Goal: Transaction & Acquisition: Purchase product/service

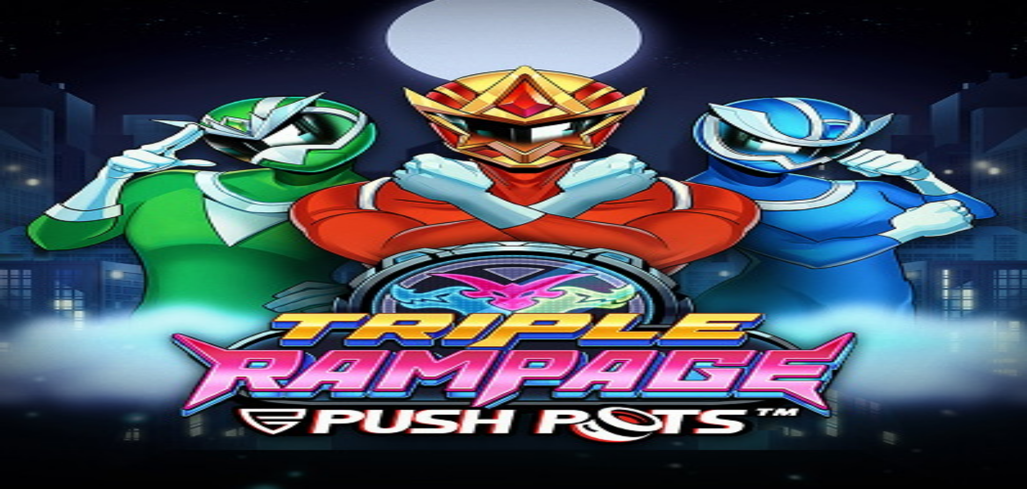
click at [61, 43] on span "Kirjaudu" at bounding box center [74, 39] width 26 height 8
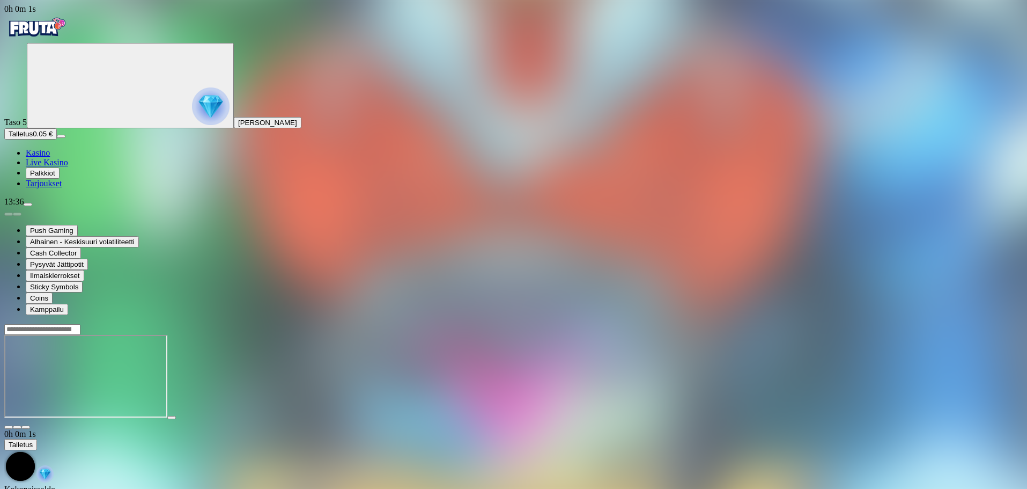
click at [58, 38] on img "Primary" at bounding box center [36, 27] width 64 height 27
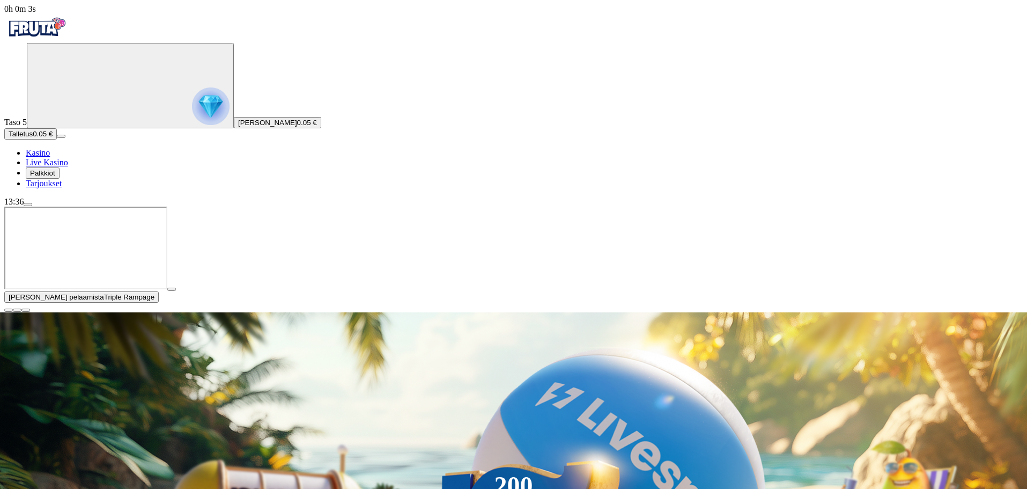
click at [33, 138] on span "Talletus" at bounding box center [21, 134] width 24 height 8
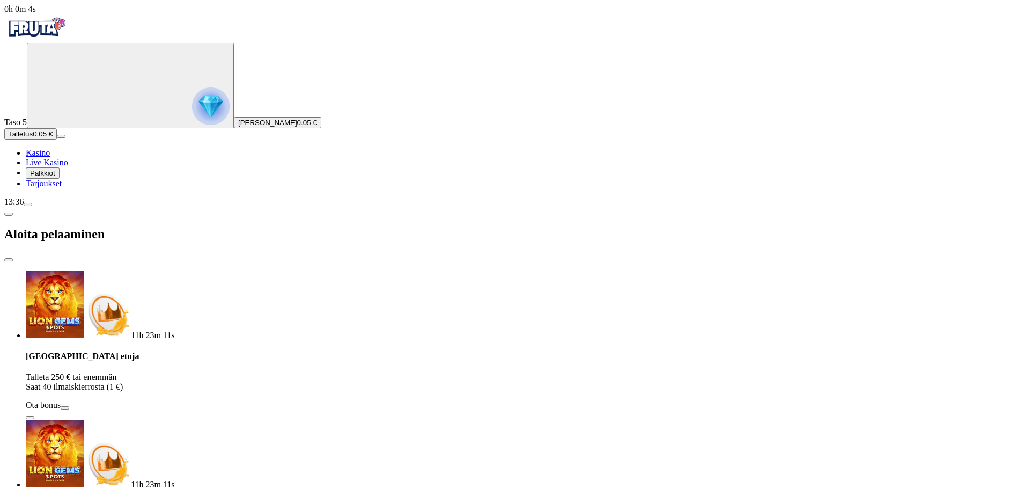
drag, startPoint x: 177, startPoint y: 247, endPoint x: 118, endPoint y: 249, distance: 59.0
type input "*"
type input "**"
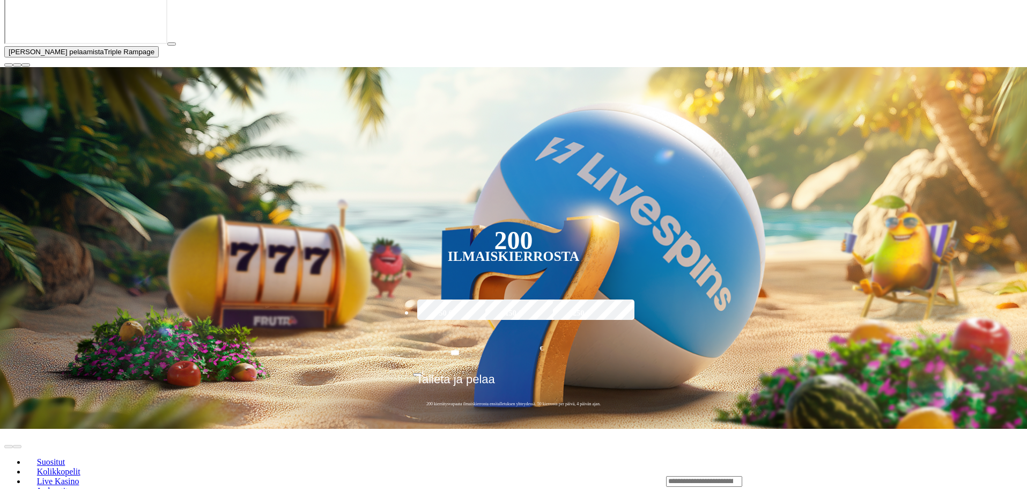
scroll to position [268, 0]
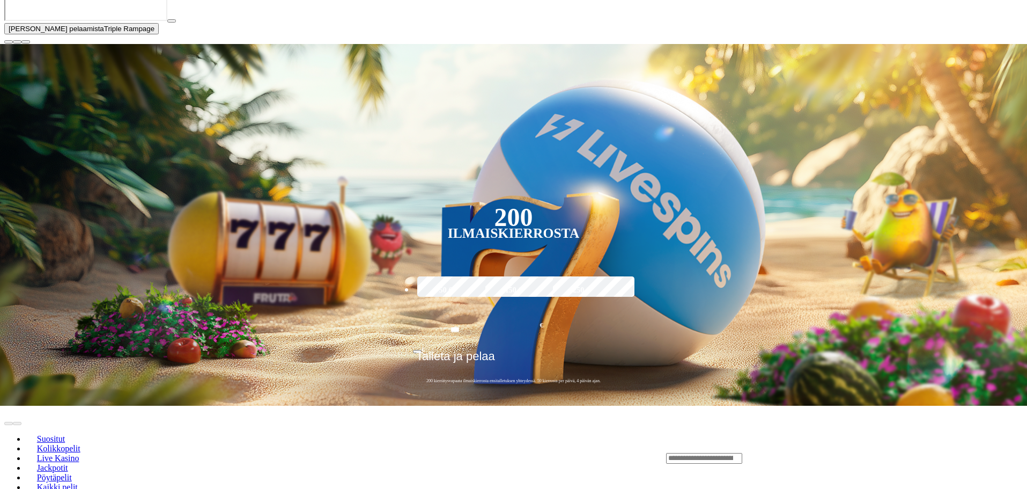
click at [9, 42] on span "close icon" at bounding box center [9, 42] width 0 height 0
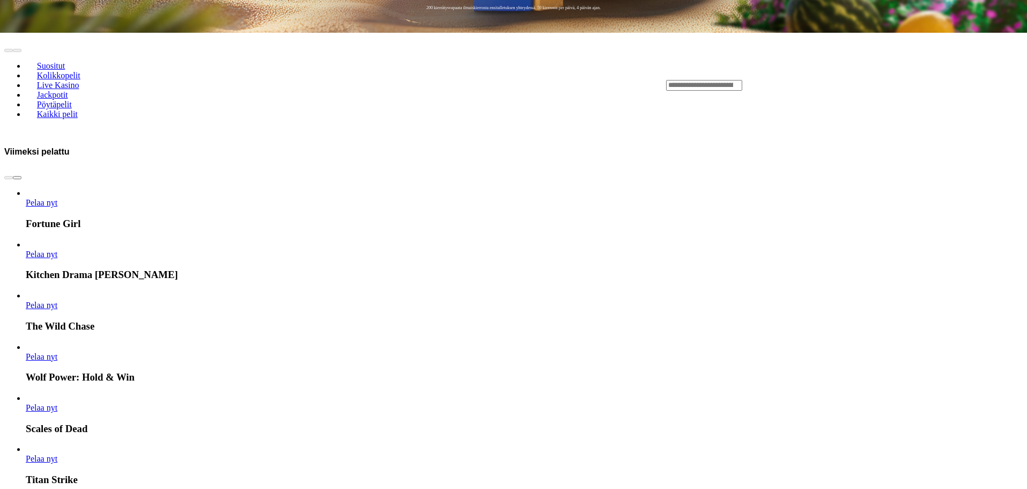
scroll to position [537, 0]
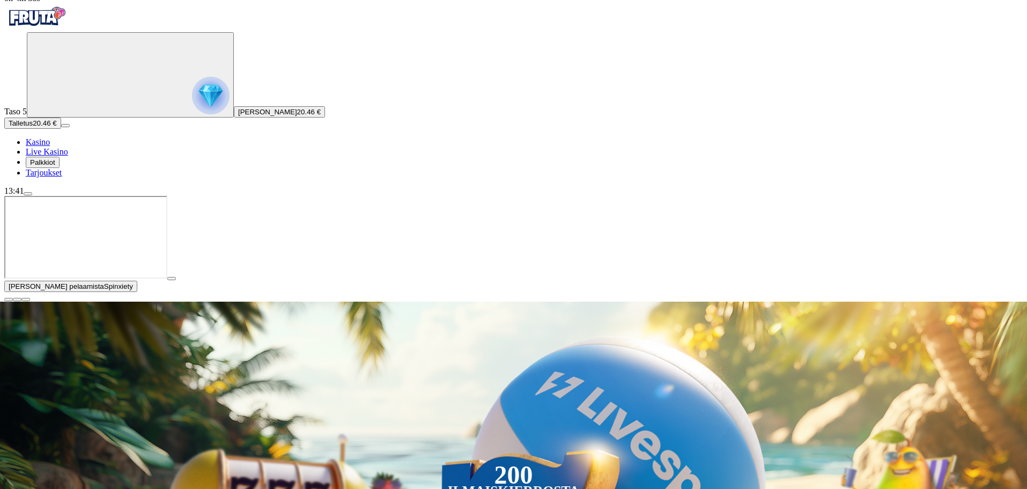
scroll to position [54, 0]
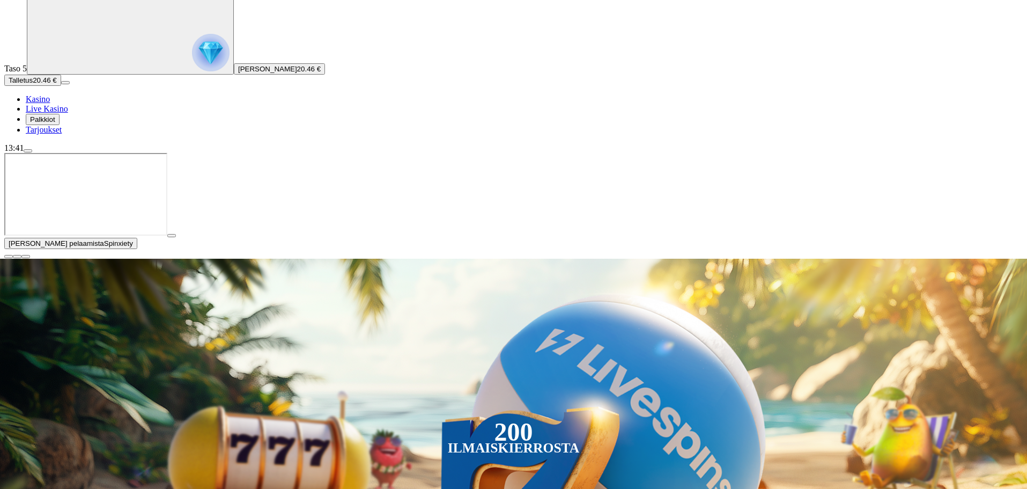
click at [9, 256] on span "close icon" at bounding box center [9, 256] width 0 height 0
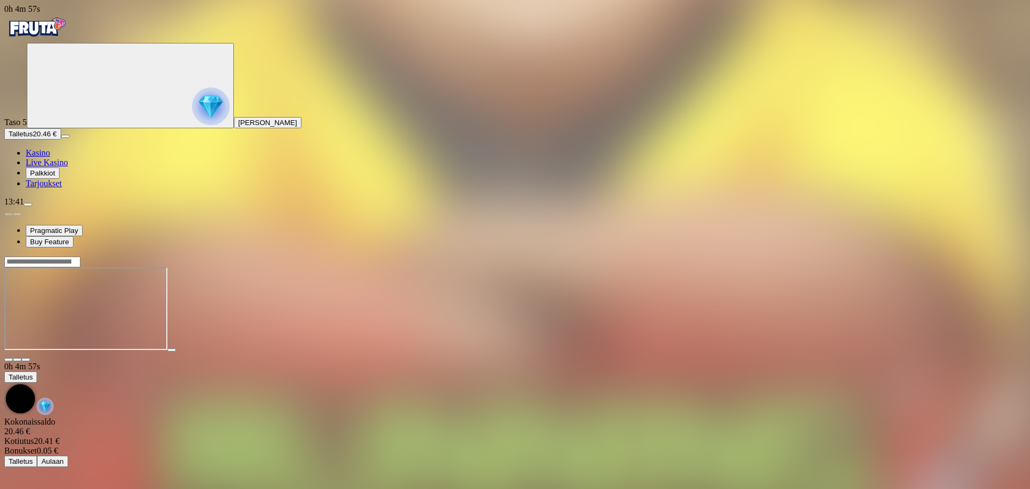
click at [570, 352] on div at bounding box center [515, 309] width 1022 height 85
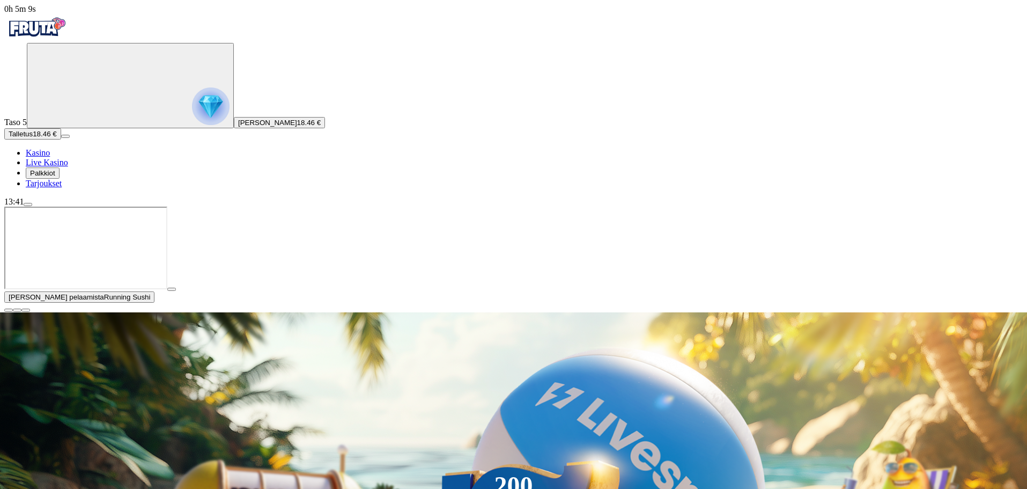
click at [9, 310] on span "close icon" at bounding box center [9, 310] width 0 height 0
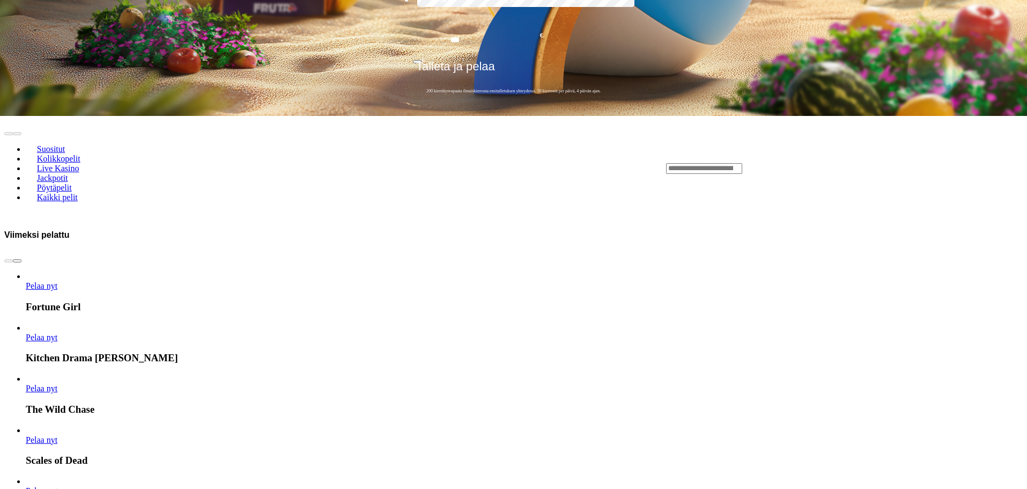
scroll to position [483, 0]
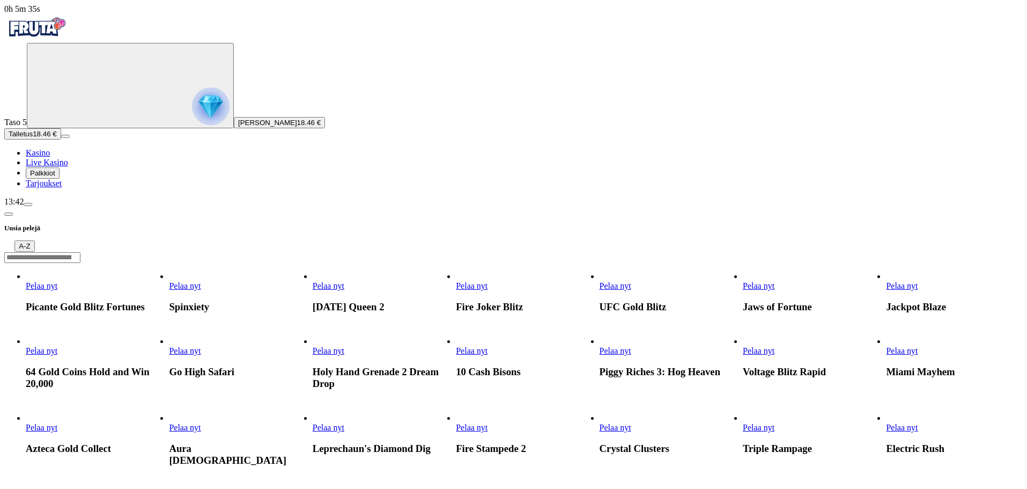
click at [632, 281] on link "Pelaa nyt" at bounding box center [616, 285] width 32 height 9
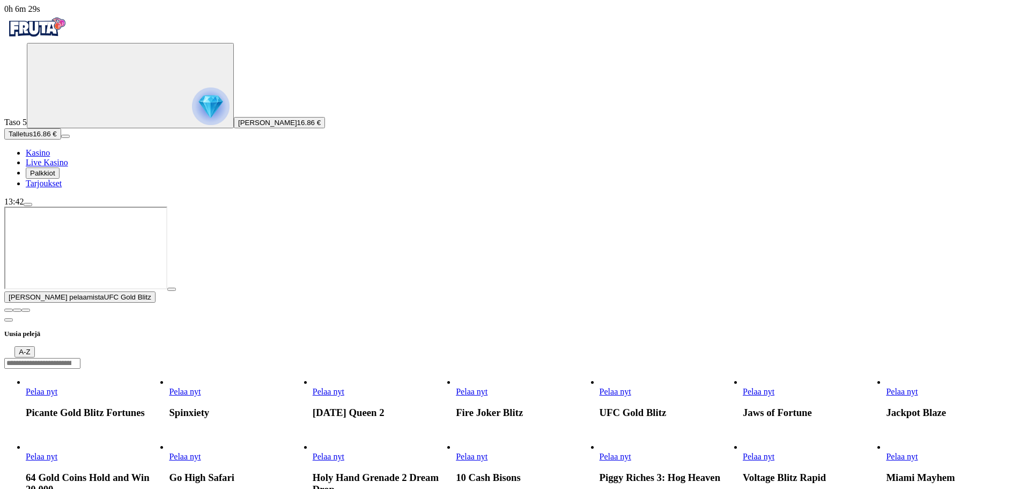
click at [9, 310] on span "close icon" at bounding box center [9, 310] width 0 height 0
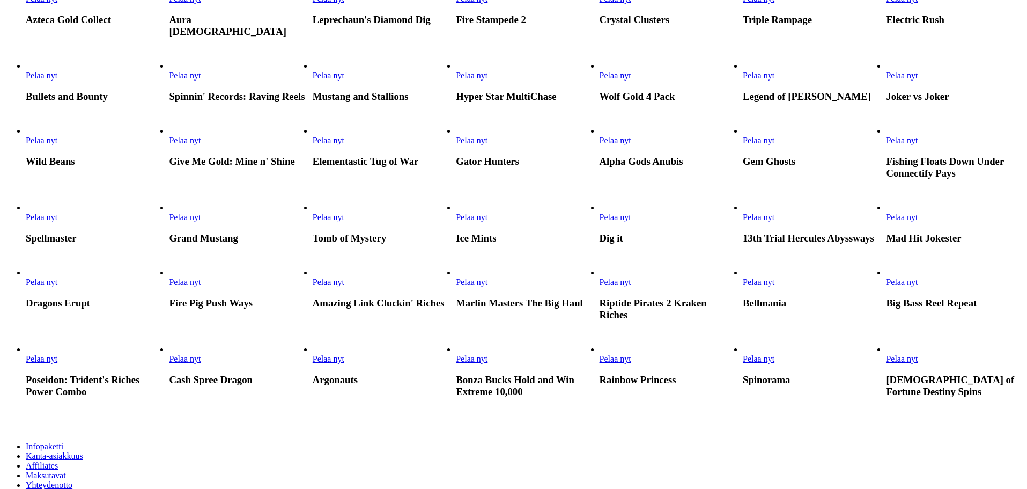
scroll to position [429, 0]
click at [775, 79] on span "Pelaa nyt" at bounding box center [759, 74] width 32 height 9
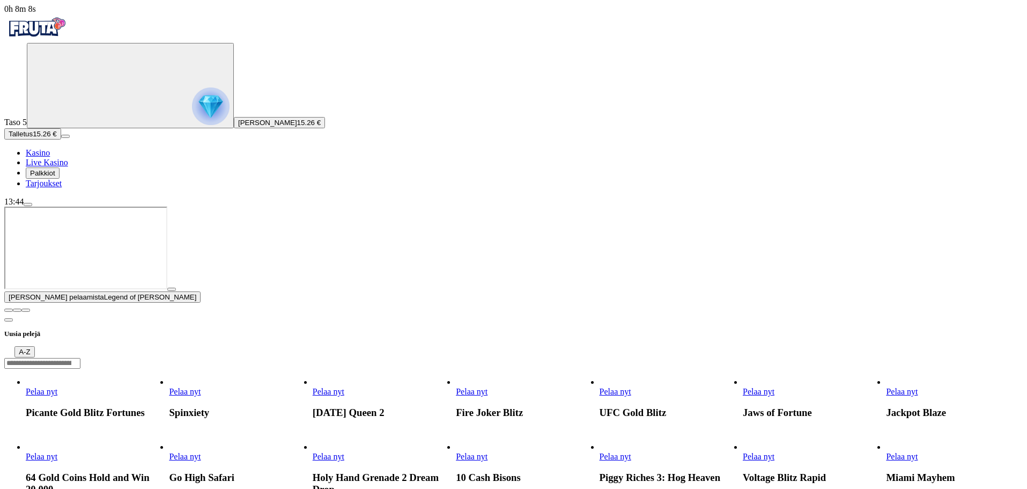
click at [9, 310] on span "close icon" at bounding box center [9, 310] width 0 height 0
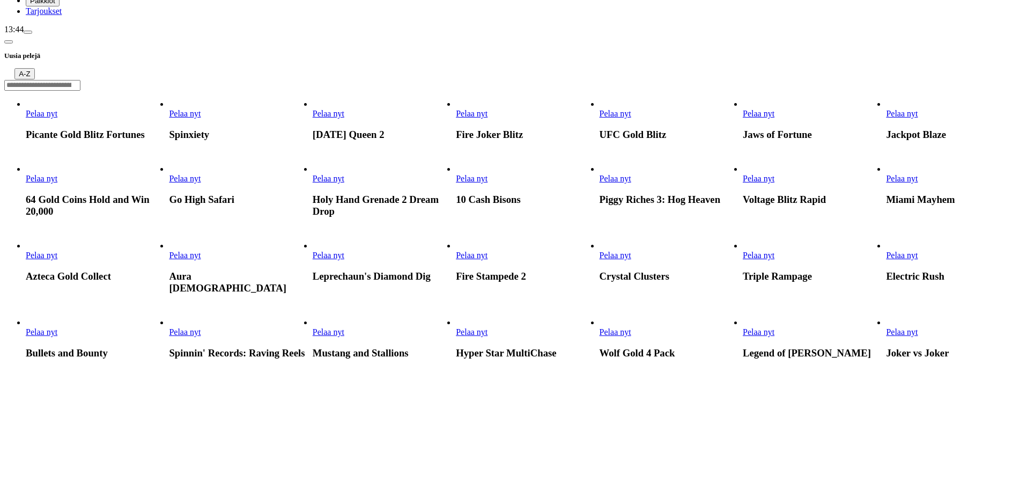
scroll to position [215, 0]
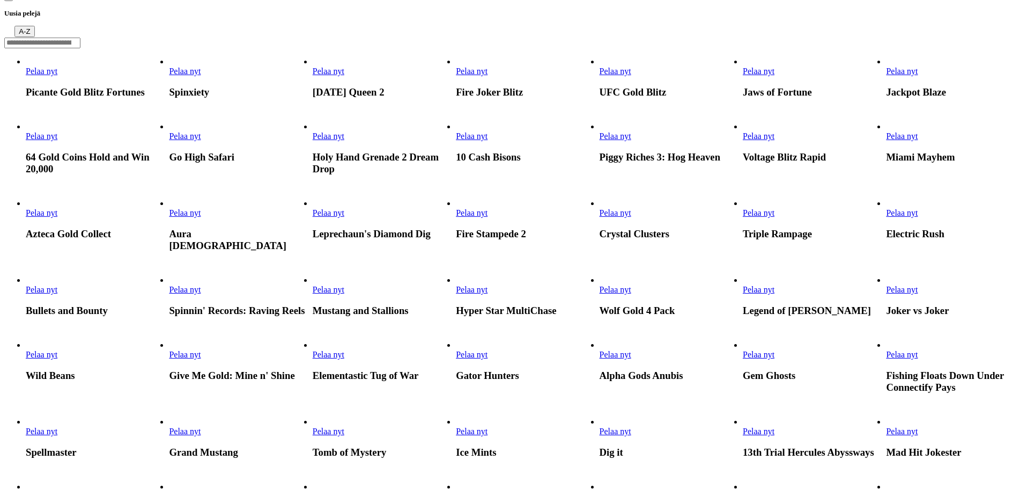
click at [488, 217] on link "Pelaa nyt" at bounding box center [472, 212] width 32 height 9
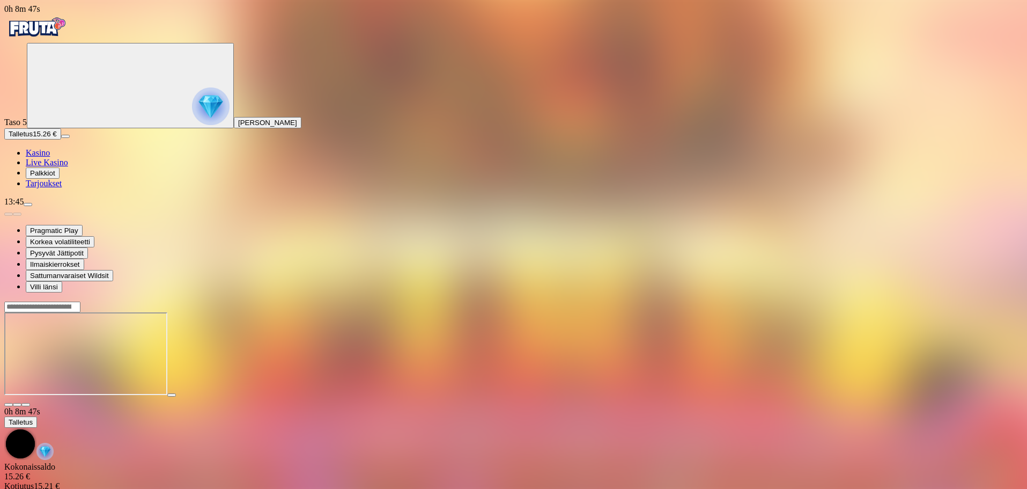
drag, startPoint x: 599, startPoint y: 452, endPoint x: 599, endPoint y: 411, distance: 40.8
click at [599, 452] on main "0h 8m 47s Talletus [GEOGRAPHIC_DATA] 15.26 € Kotiutus 15.21 € Bonukset 0.05 € T…" at bounding box center [513, 406] width 1019 height 211
